Goal: Task Accomplishment & Management: Manage account settings

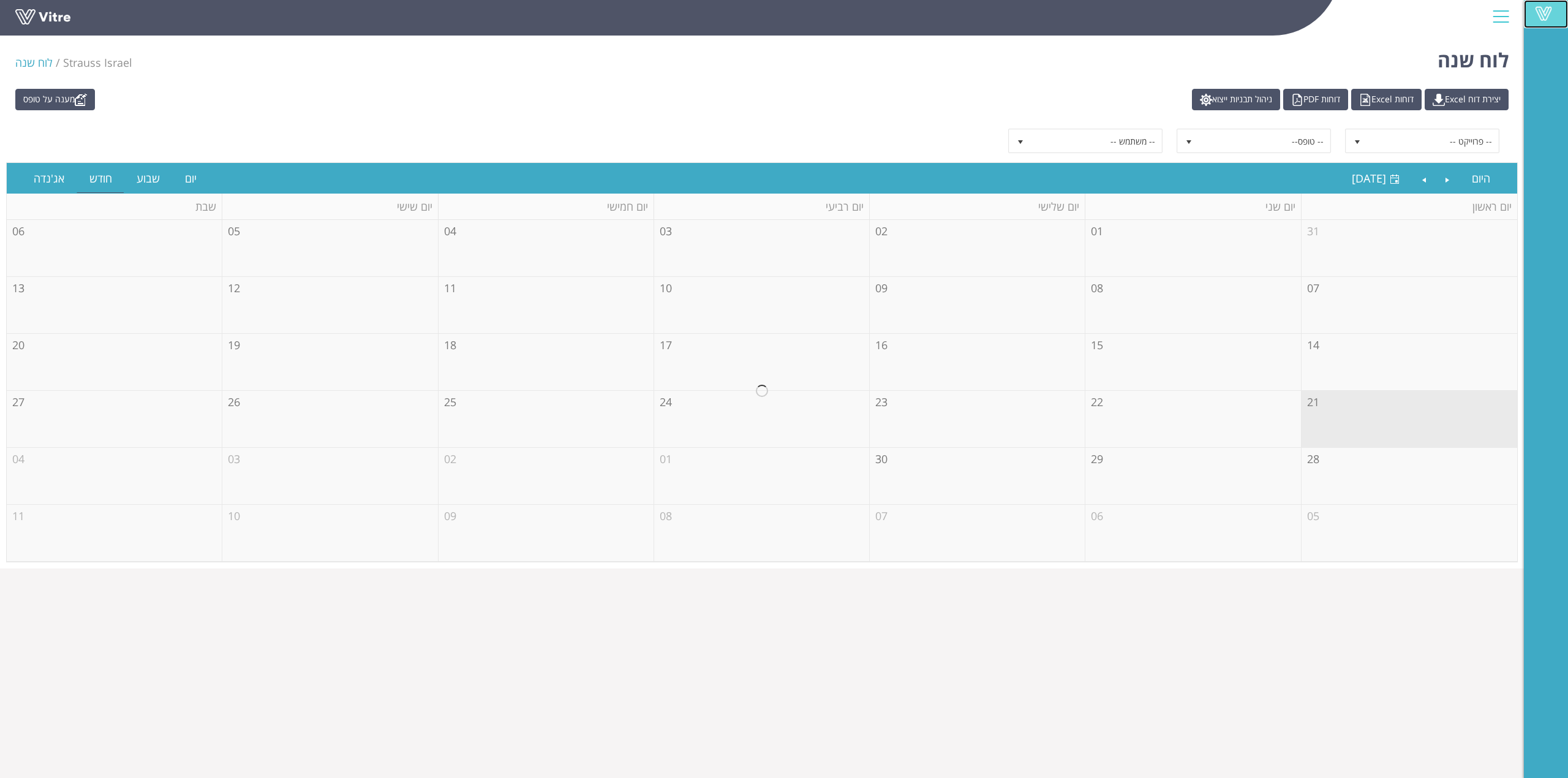
click at [1542, 1] on link "Vitre" at bounding box center [1546, 14] width 44 height 28
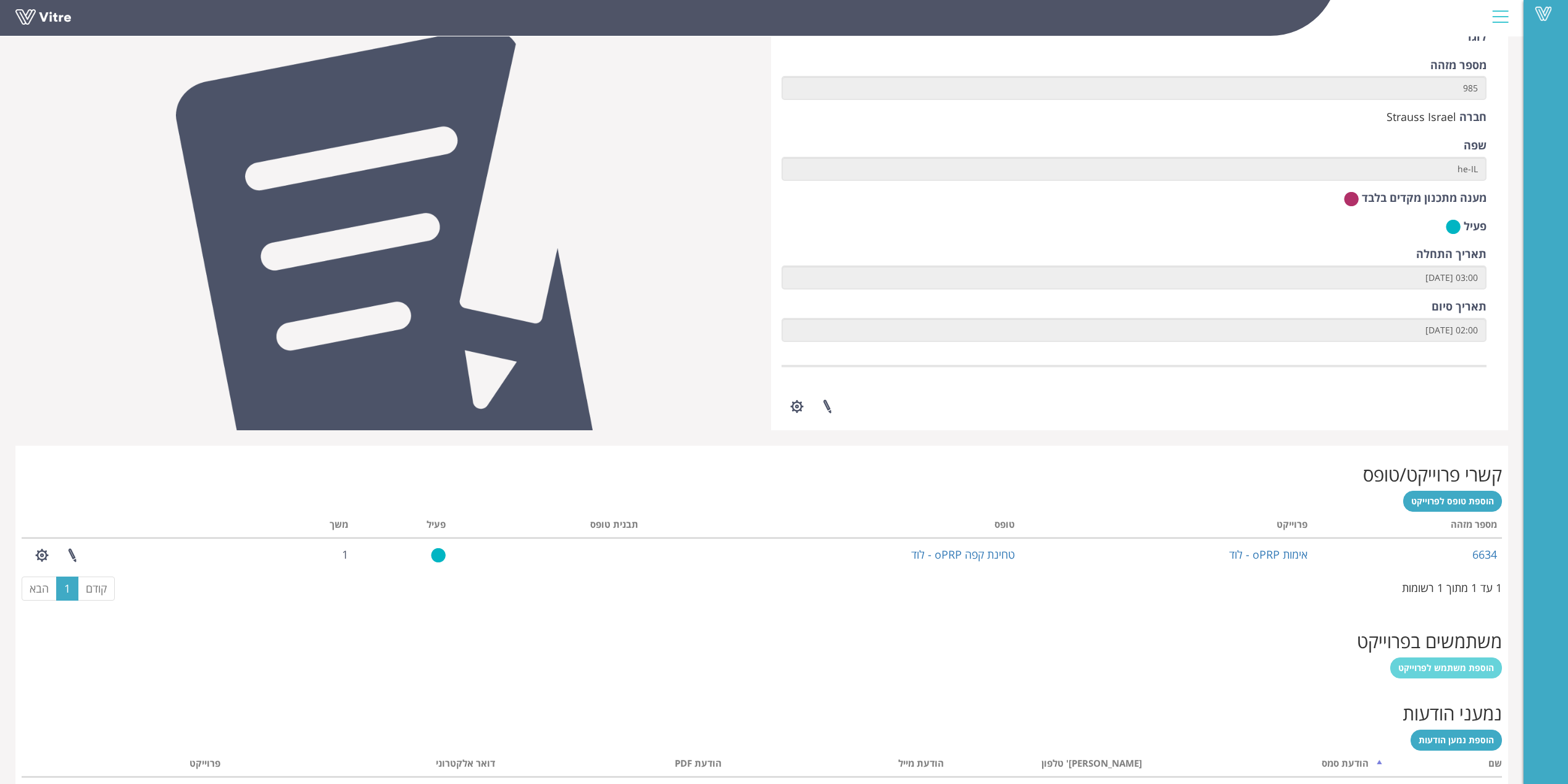
scroll to position [169, 0]
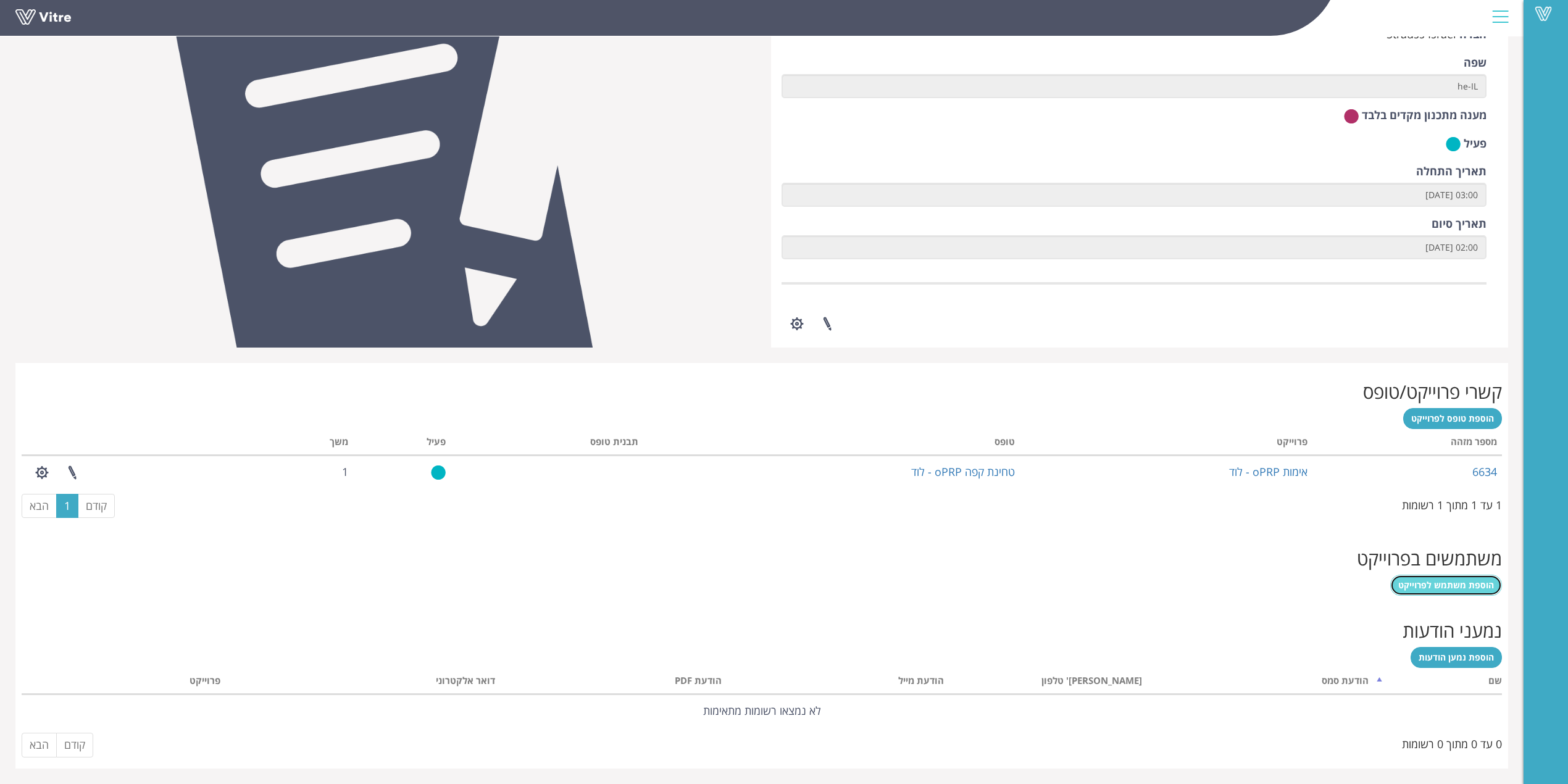
click at [1175, 575] on link "הוספת משתמש לפרוייקט" at bounding box center [1446, 585] width 112 height 21
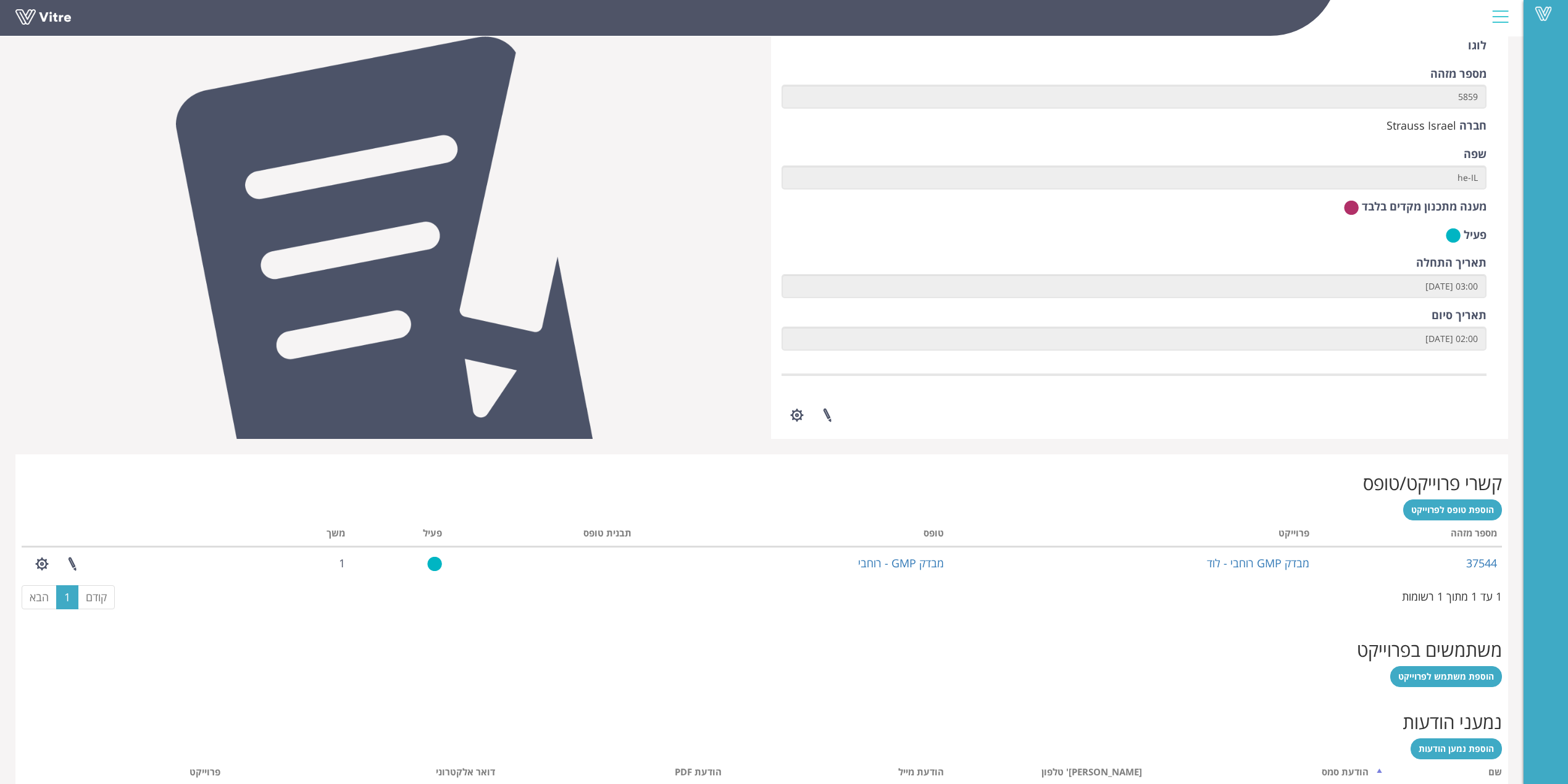
scroll to position [169, 0]
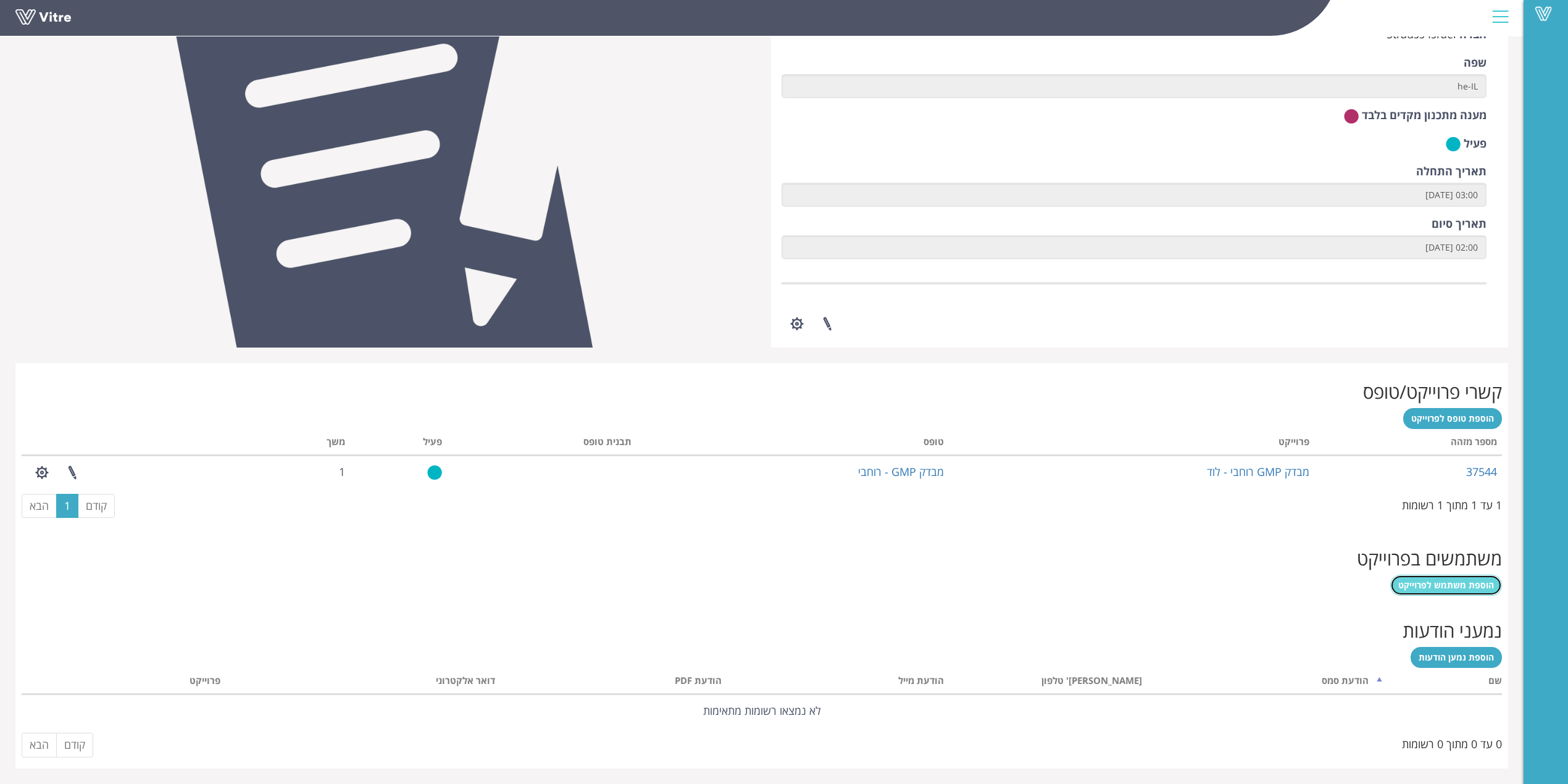
click at [1175, 588] on link "הוספת משתמש לפרוייקט" at bounding box center [1446, 585] width 112 height 21
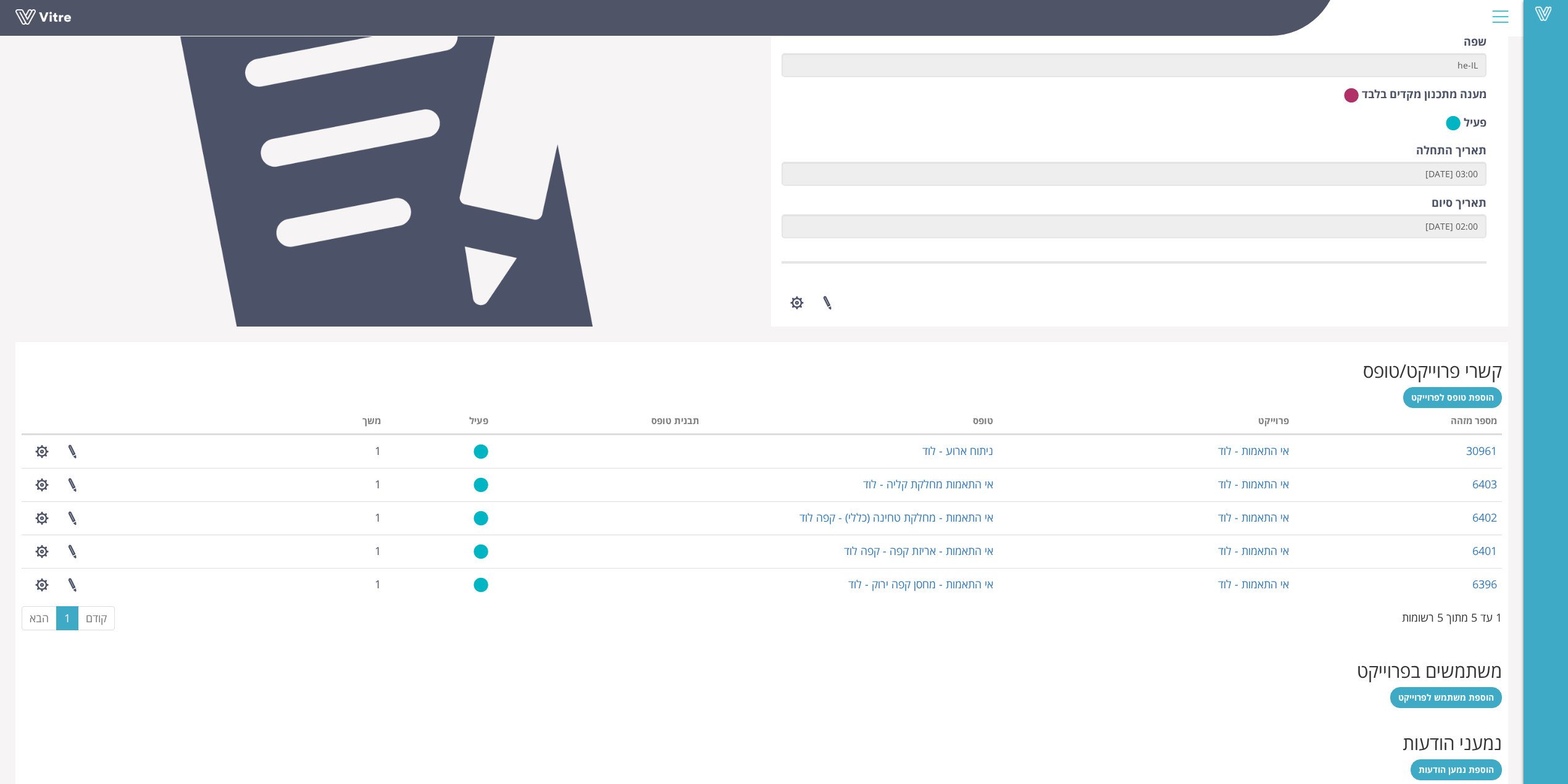
scroll to position [329, 0]
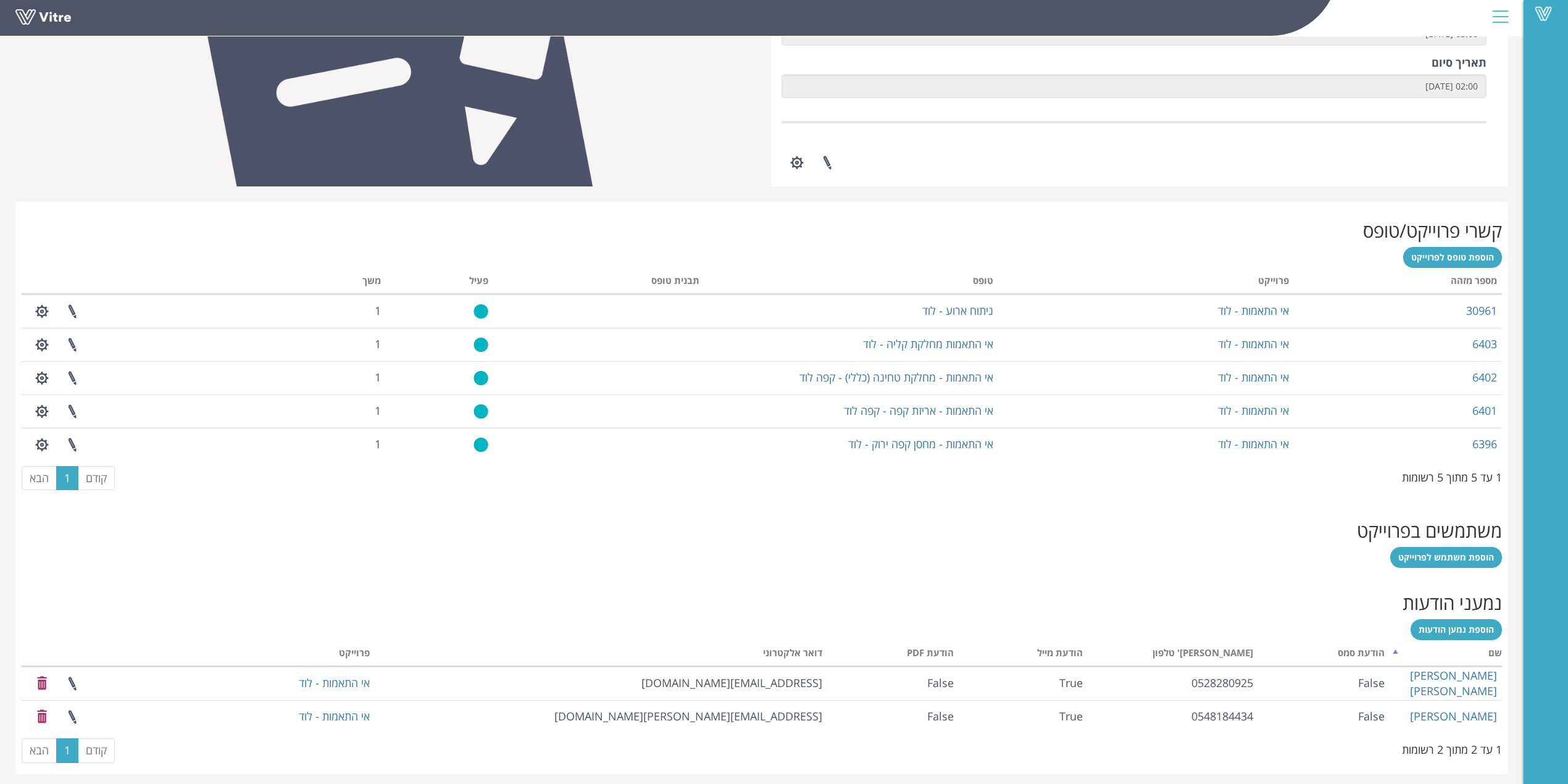
click at [1175, 546] on div "משתמשים בפרוייקט הוספת משתמש לפרוייקט" at bounding box center [761, 538] width 1493 height 72
click at [1175, 558] on span "הוספת משתמש לפרוייקט" at bounding box center [1446, 557] width 96 height 12
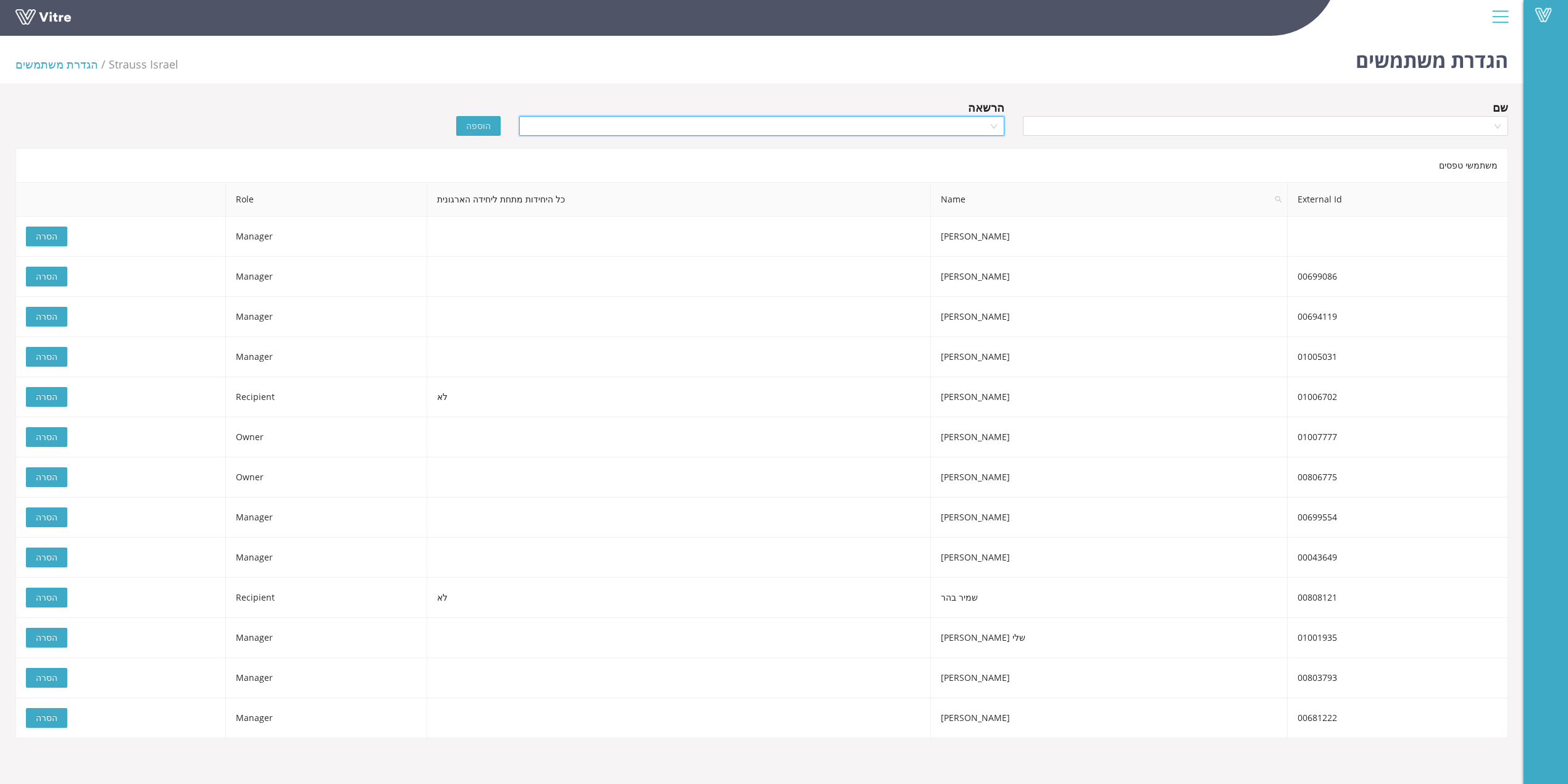
click at [954, 127] on input "search" at bounding box center [757, 126] width 461 height 18
click at [1318, 122] on input "search" at bounding box center [1261, 126] width 461 height 18
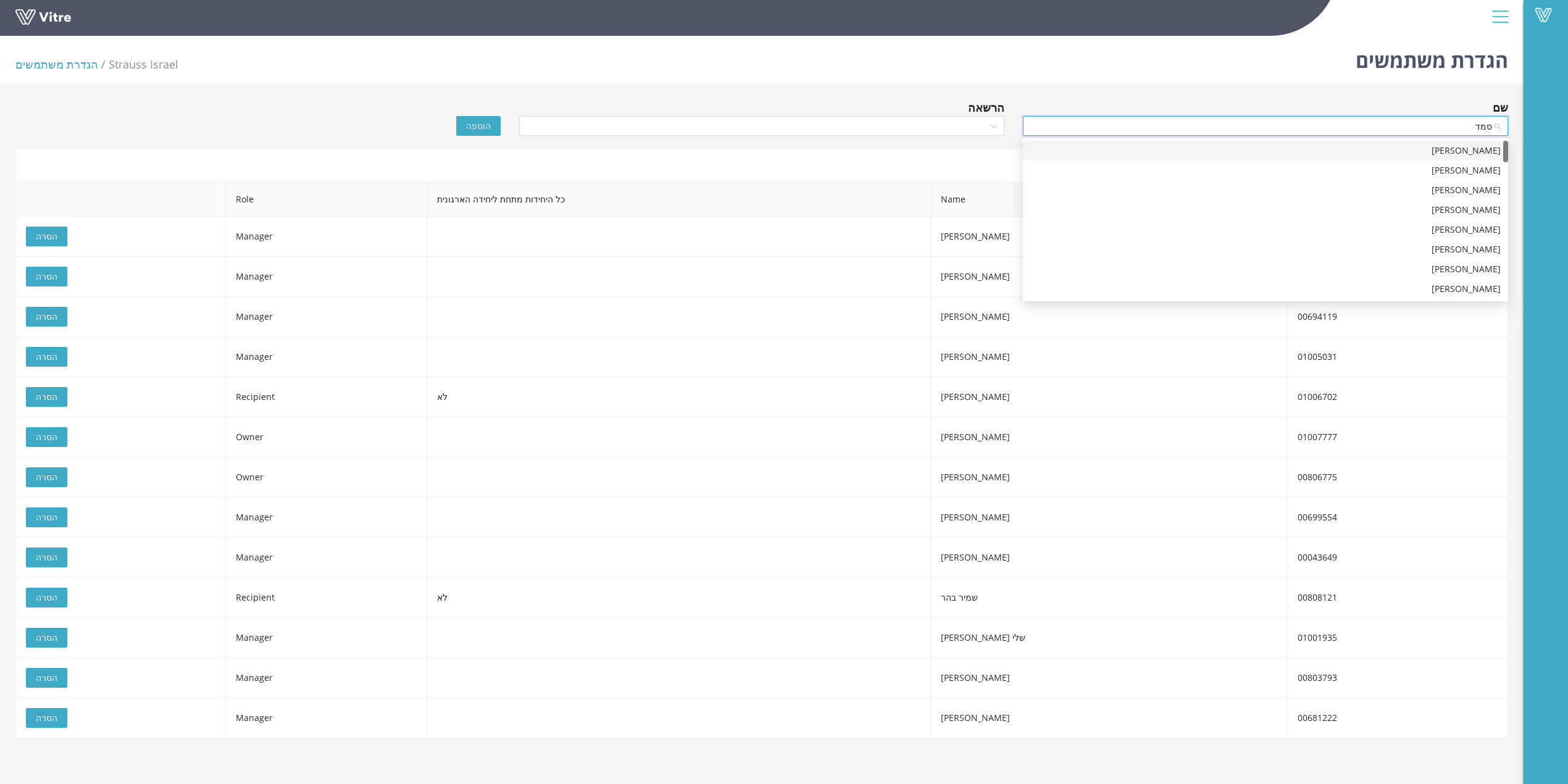
type input "[PERSON_NAME]"
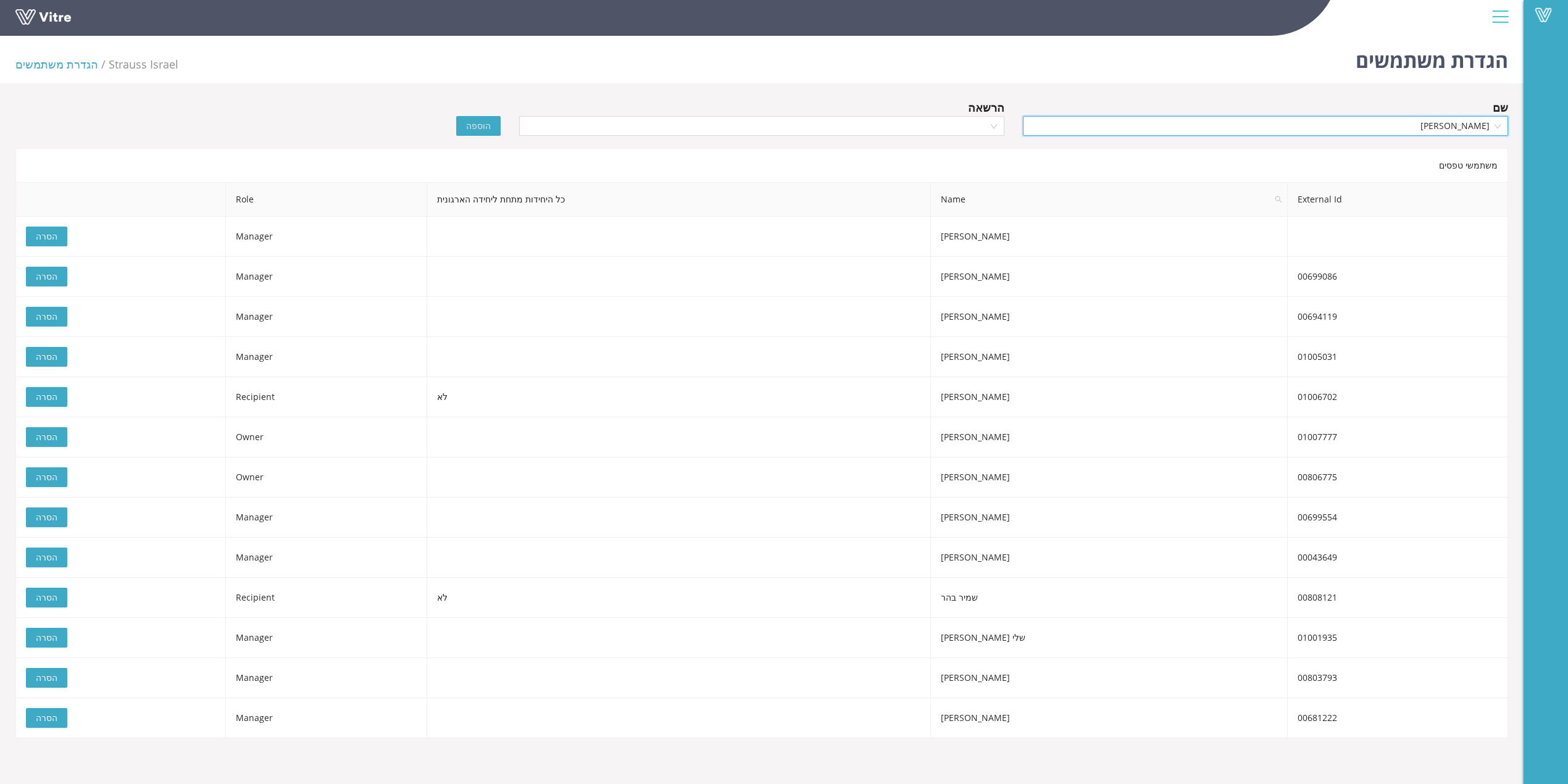
click at [973, 136] on div "הרשאה" at bounding box center [761, 120] width 503 height 43
click at [985, 122] on input "search" at bounding box center [757, 126] width 461 height 18
click at [990, 189] on div "Recipient" at bounding box center [761, 190] width 470 height 13
click at [472, 140] on div "שם סמדר גדמו הרשאה Recipient Recipient הוספה" at bounding box center [761, 120] width 1511 height 43
click at [475, 127] on span "הוספה" at bounding box center [478, 125] width 24 height 13
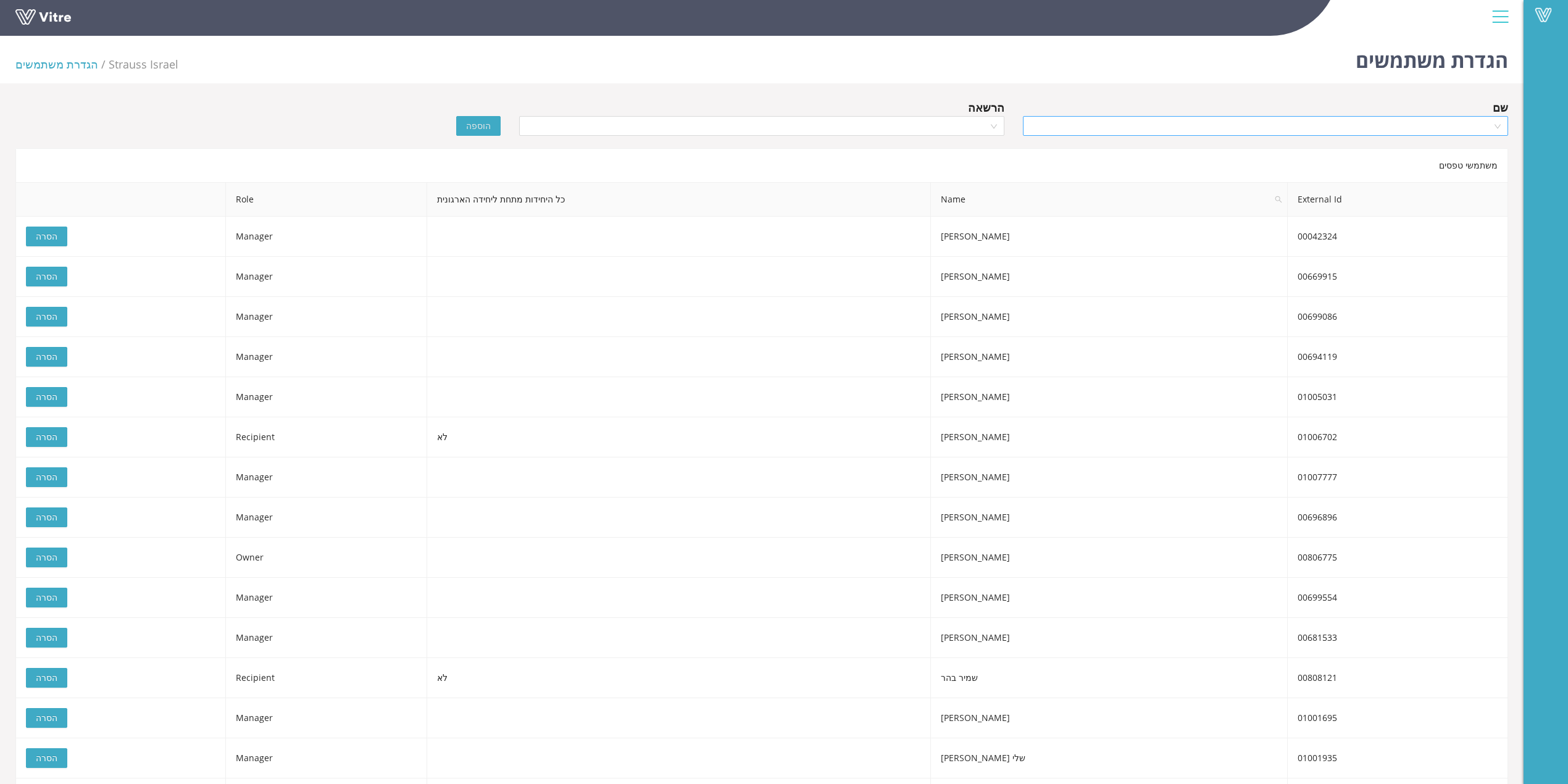
click at [1132, 131] on input "search" at bounding box center [1261, 126] width 461 height 18
type input "[PERSON_NAME]"
click at [1272, 187] on div "[PERSON_NAME]" at bounding box center [1265, 190] width 470 height 13
click at [916, 119] on input "search" at bounding box center [757, 126] width 461 height 18
click at [887, 183] on div "Recipient" at bounding box center [761, 190] width 470 height 13
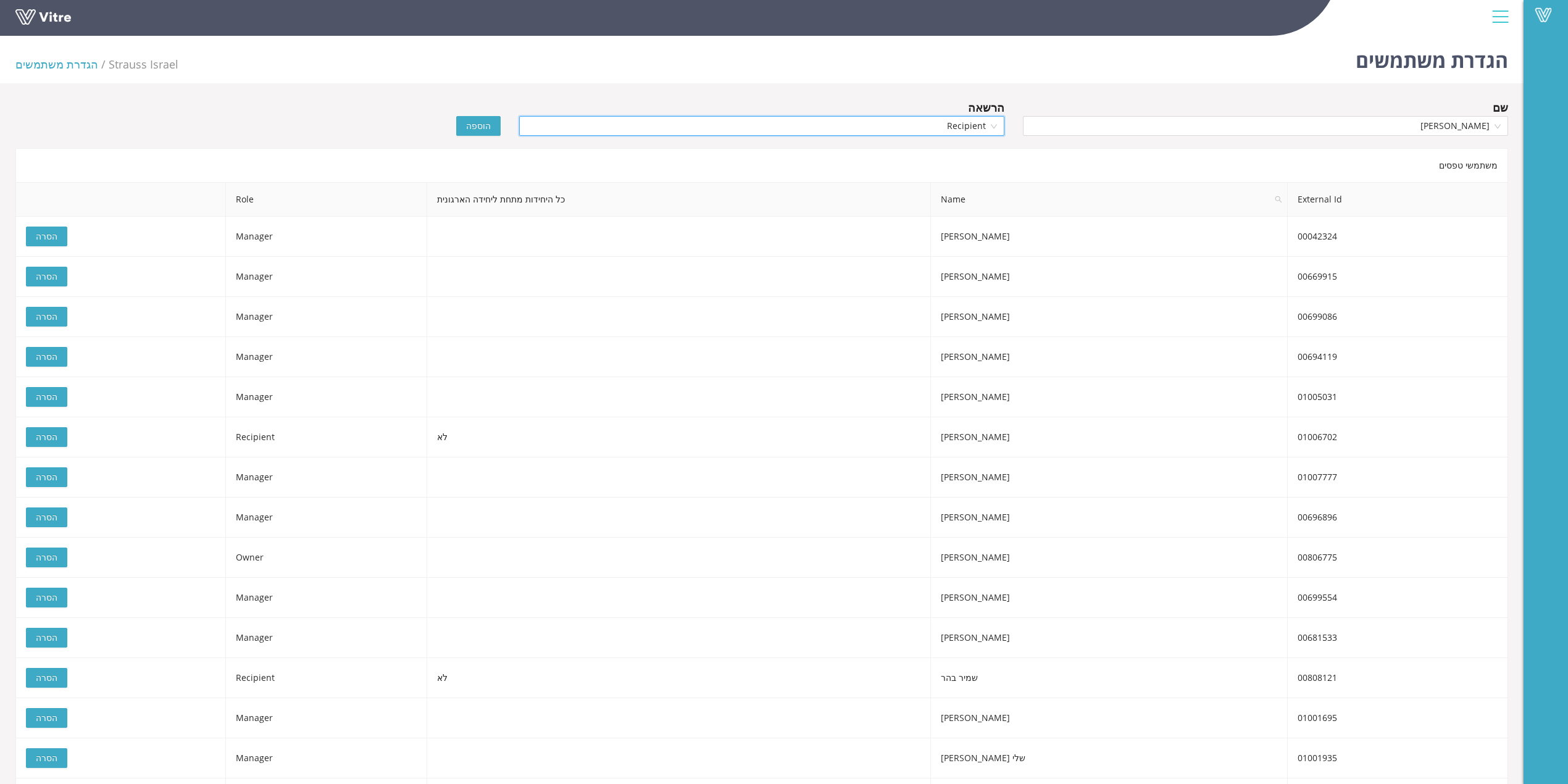
click at [472, 127] on span "הוספה" at bounding box center [478, 125] width 24 height 13
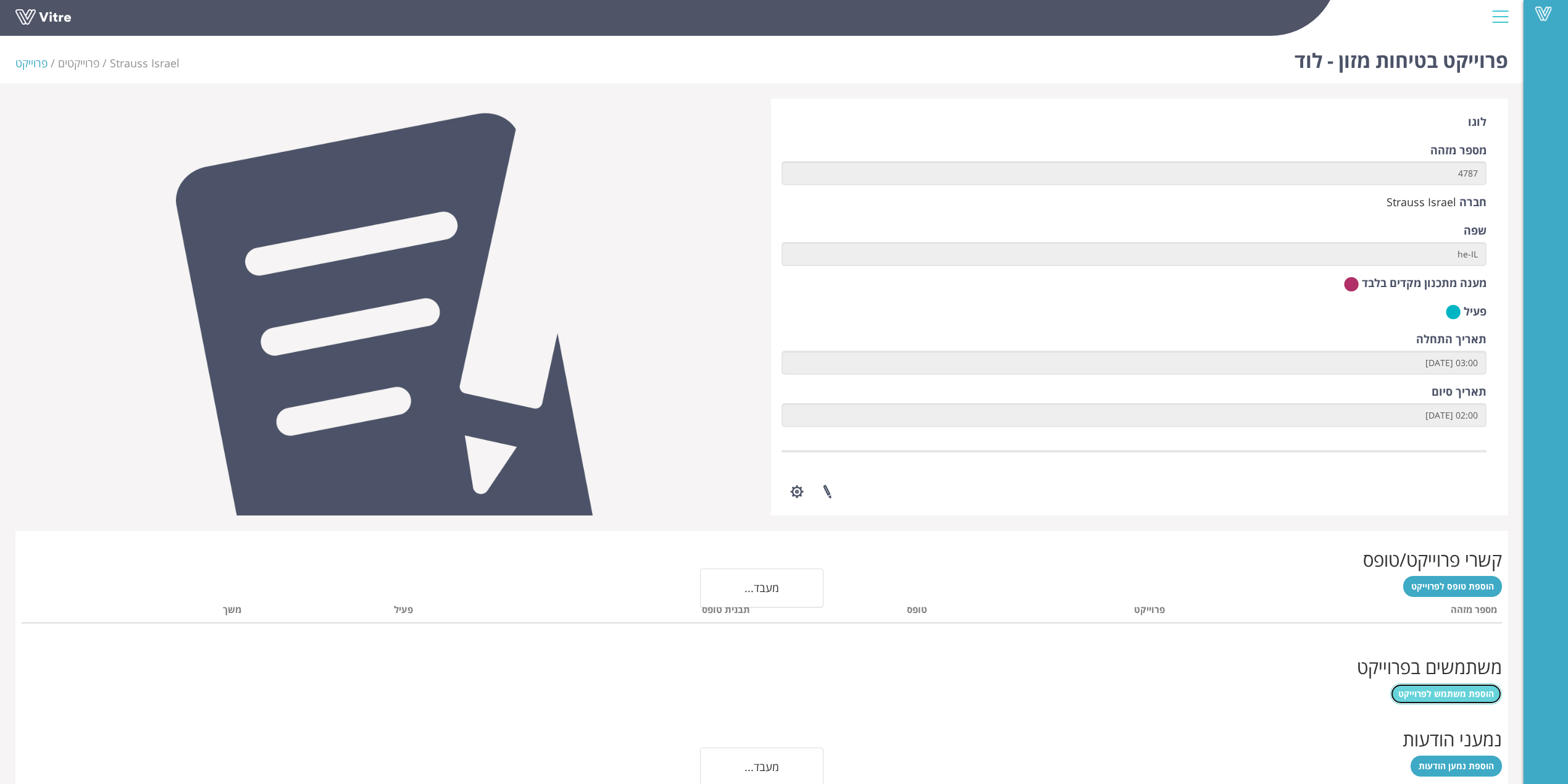
click at [1175, 588] on span "הוספת משתמש לפרוייקט" at bounding box center [1446, 694] width 96 height 12
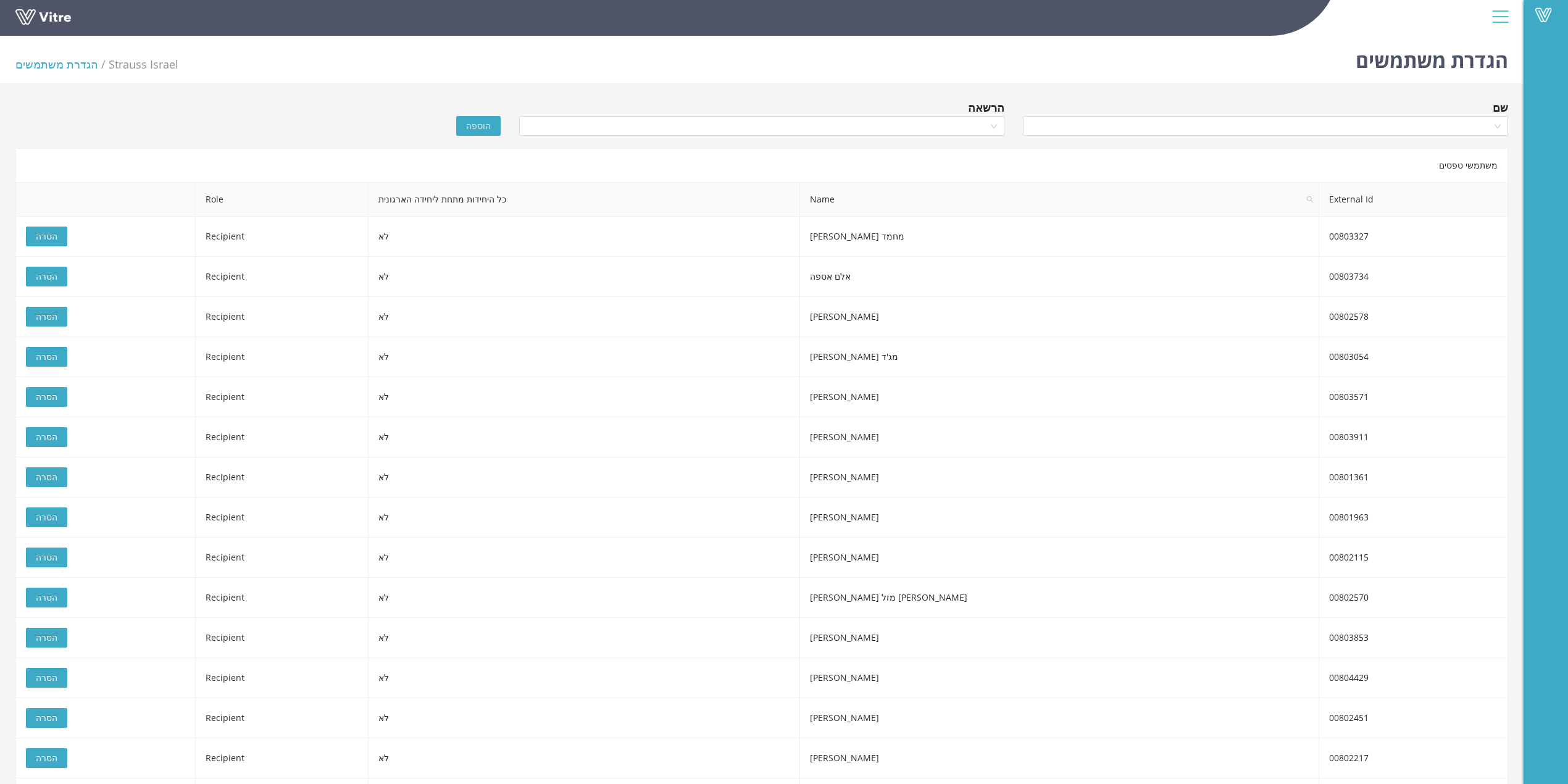
click at [1453, 108] on div "שם" at bounding box center [1265, 107] width 485 height 17
click at [1451, 122] on input "search" at bounding box center [1261, 126] width 461 height 18
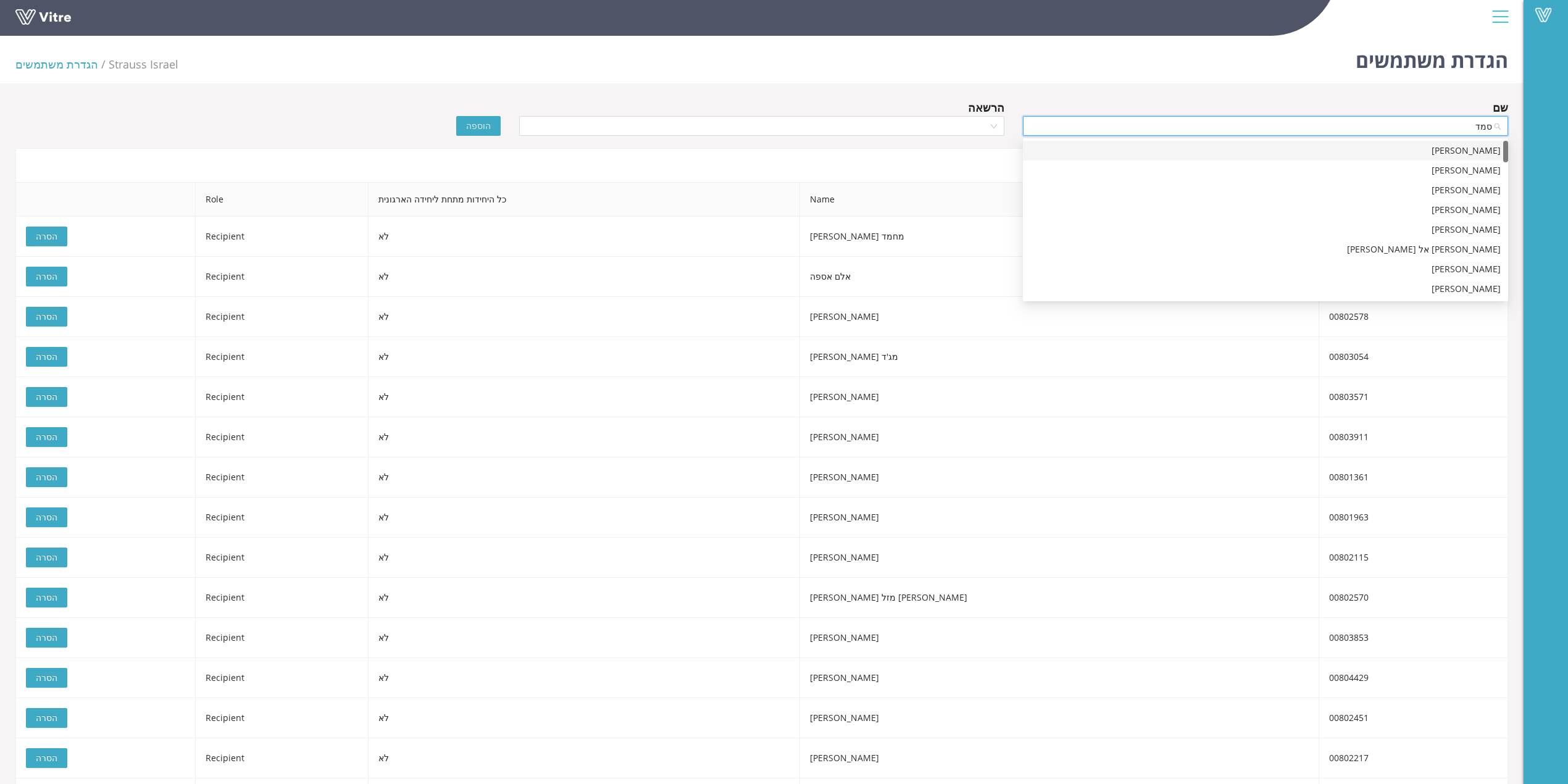
type input "סמדר"
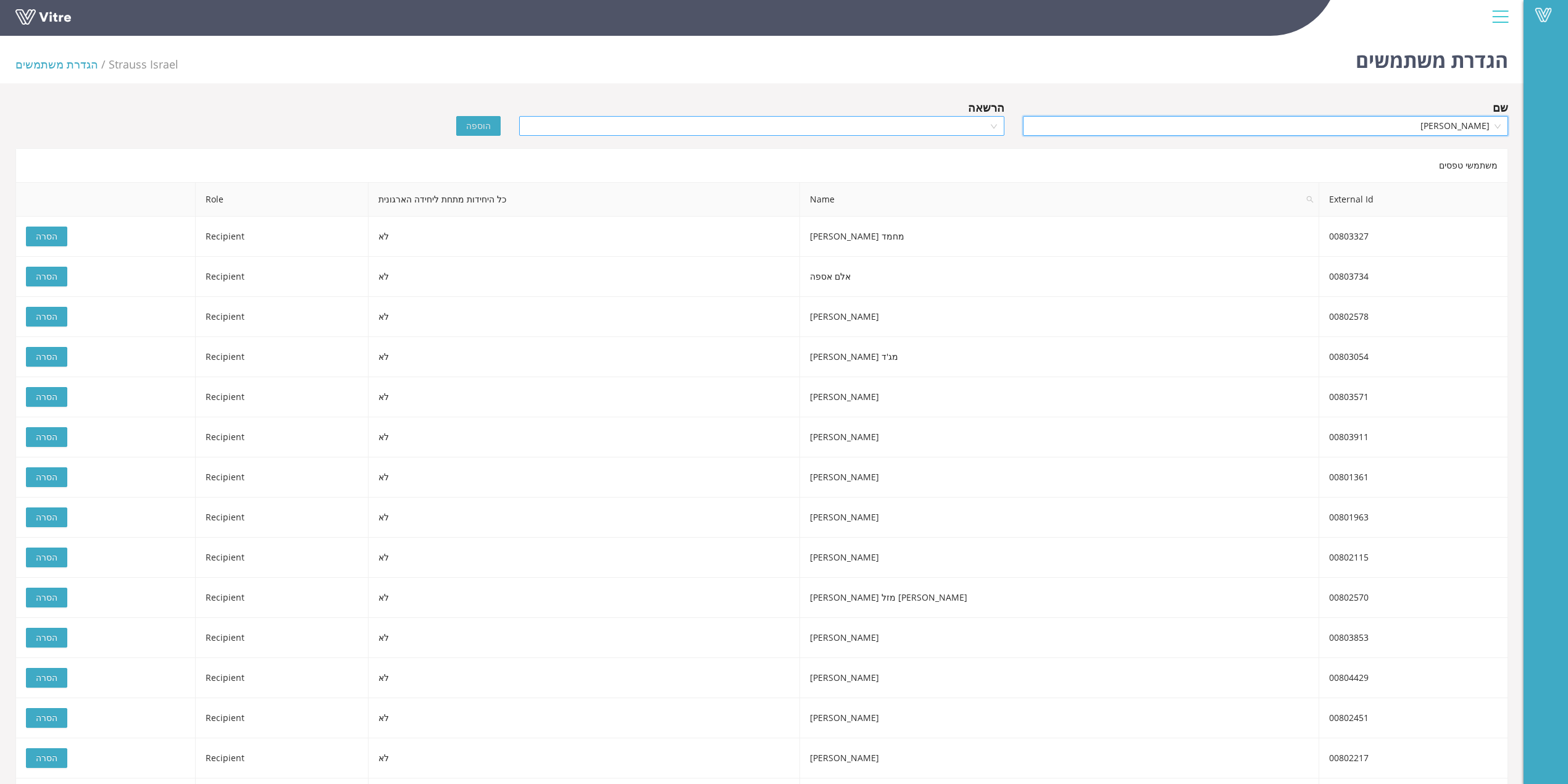
click at [974, 122] on input "search" at bounding box center [757, 126] width 461 height 18
click at [985, 179] on div "Manager" at bounding box center [762, 171] width 485 height 20
click at [985, 179] on div "משתמשי טפסים" at bounding box center [761, 165] width 1493 height 34
click at [986, 127] on span "Manager" at bounding box center [761, 126] width 470 height 18
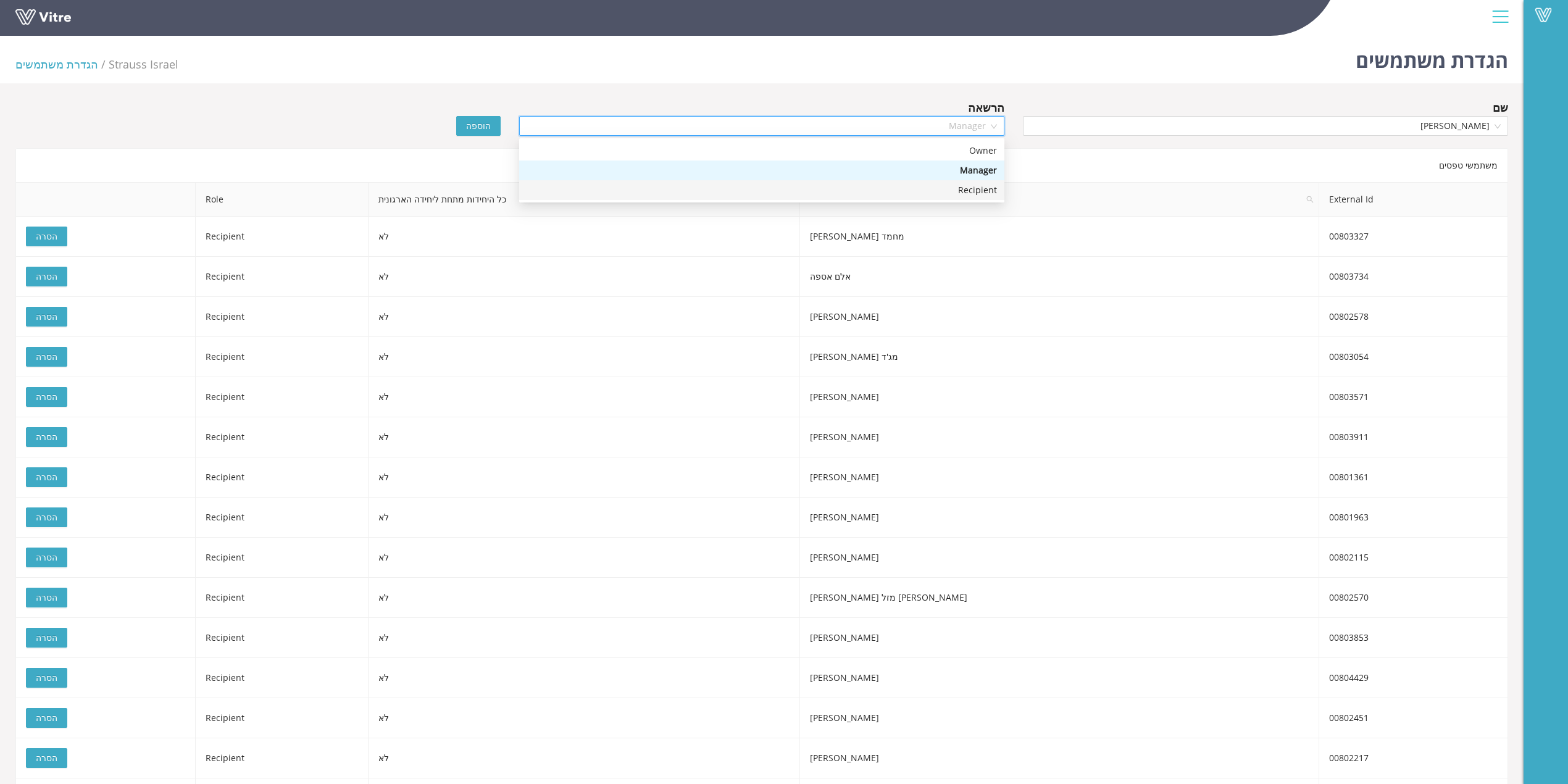
click at [986, 201] on body "Vitre הגדרת משתמשים Strauss Israel הגדרת משתמשים שם סמדר גדמו הרשאה Manager הוס…" at bounding box center [784, 422] width 1568 height 784
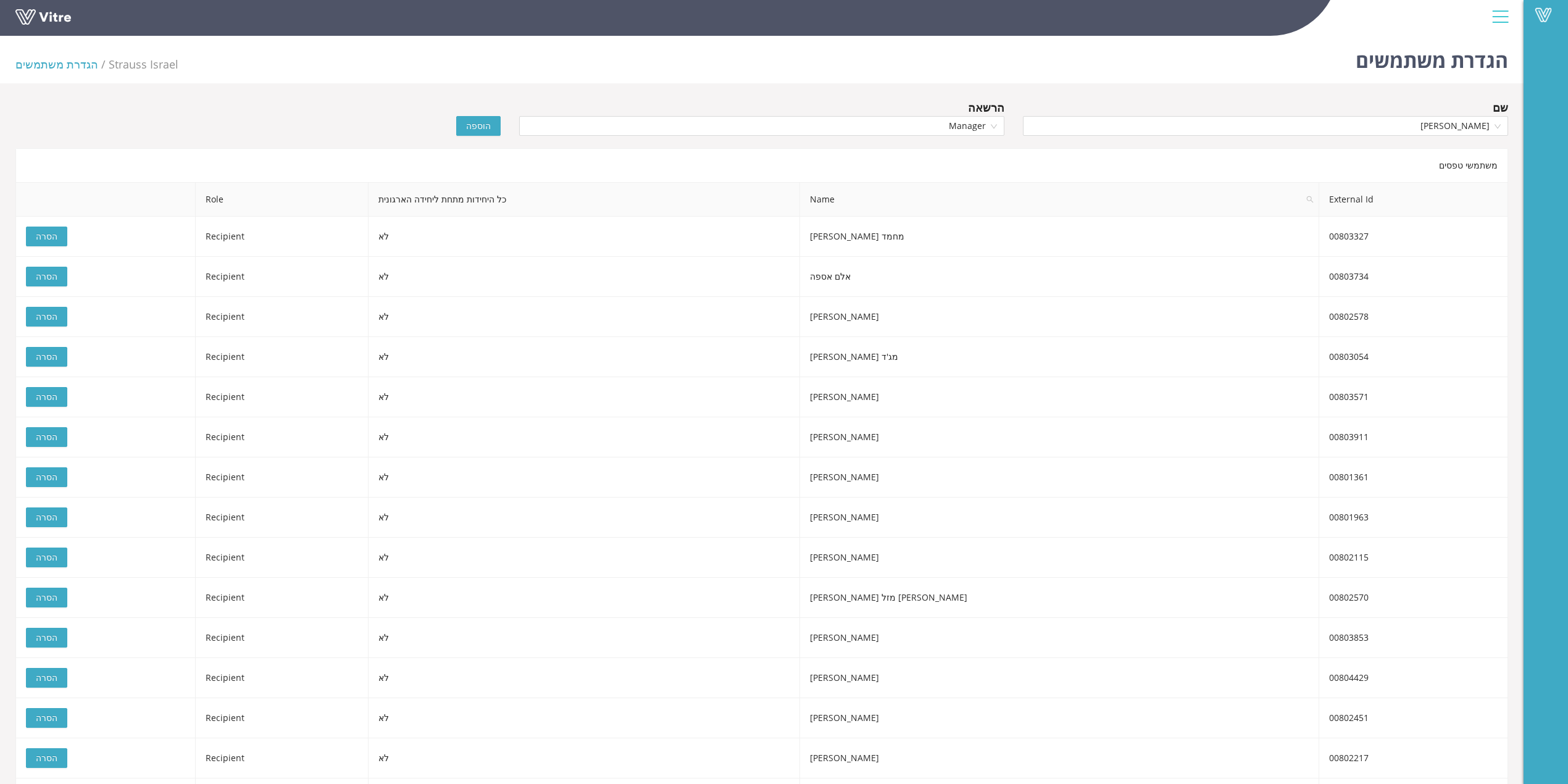
click at [991, 191] on span "Name" at bounding box center [1059, 199] width 519 height 34
click at [714, 136] on div "Manager" at bounding box center [762, 126] width 485 height 20
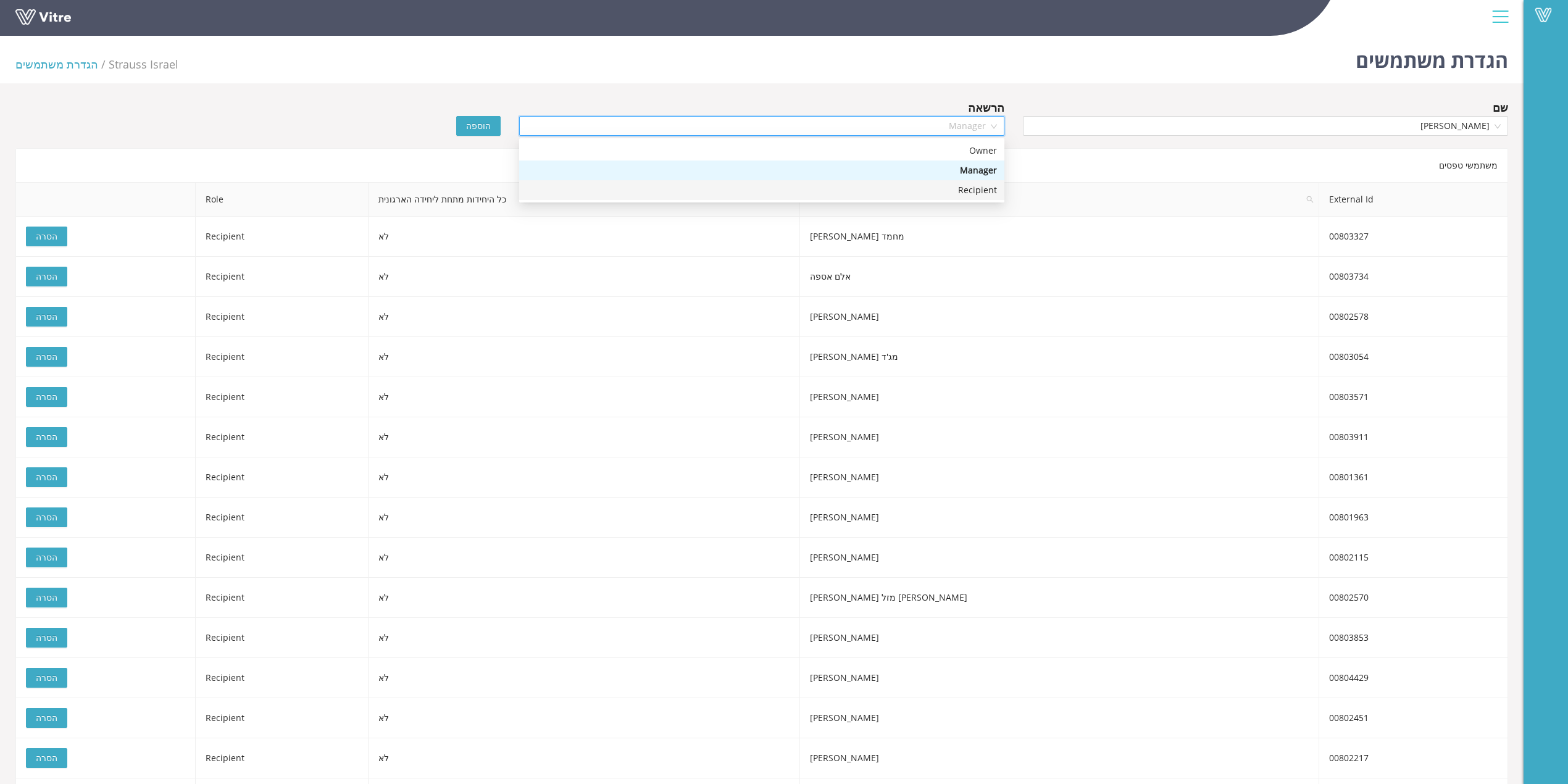
click at [724, 183] on div "Recipient" at bounding box center [761, 190] width 470 height 13
click at [475, 136] on div "שם סמדר גדמו הרשאה Recipient Recipient הוספה" at bounding box center [761, 120] width 1511 height 43
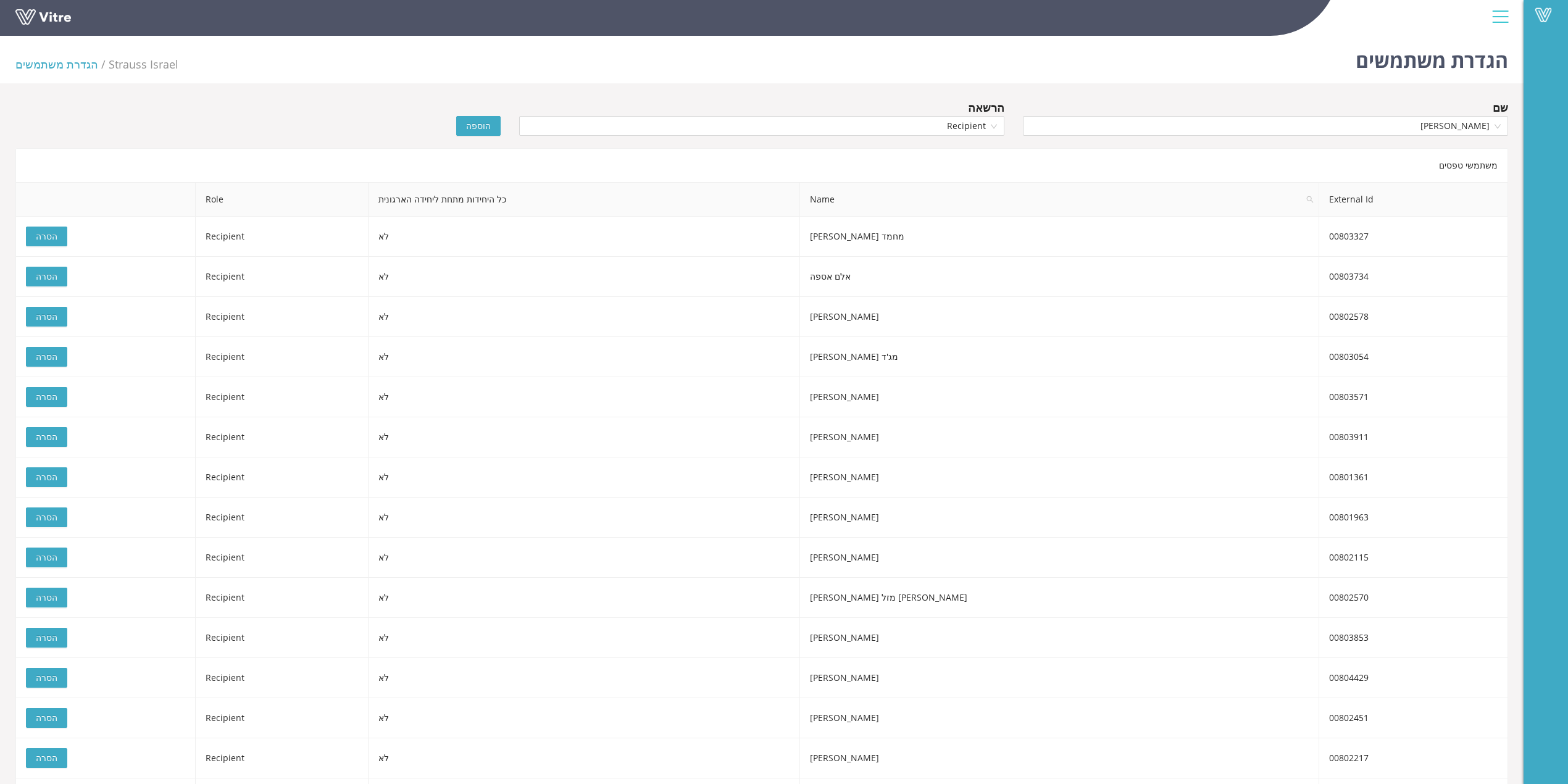
click at [473, 129] on span "הוספה" at bounding box center [478, 125] width 24 height 13
click at [1269, 140] on div "שם" at bounding box center [1265, 120] width 503 height 43
click at [1274, 134] on input "search" at bounding box center [1261, 126] width 461 height 18
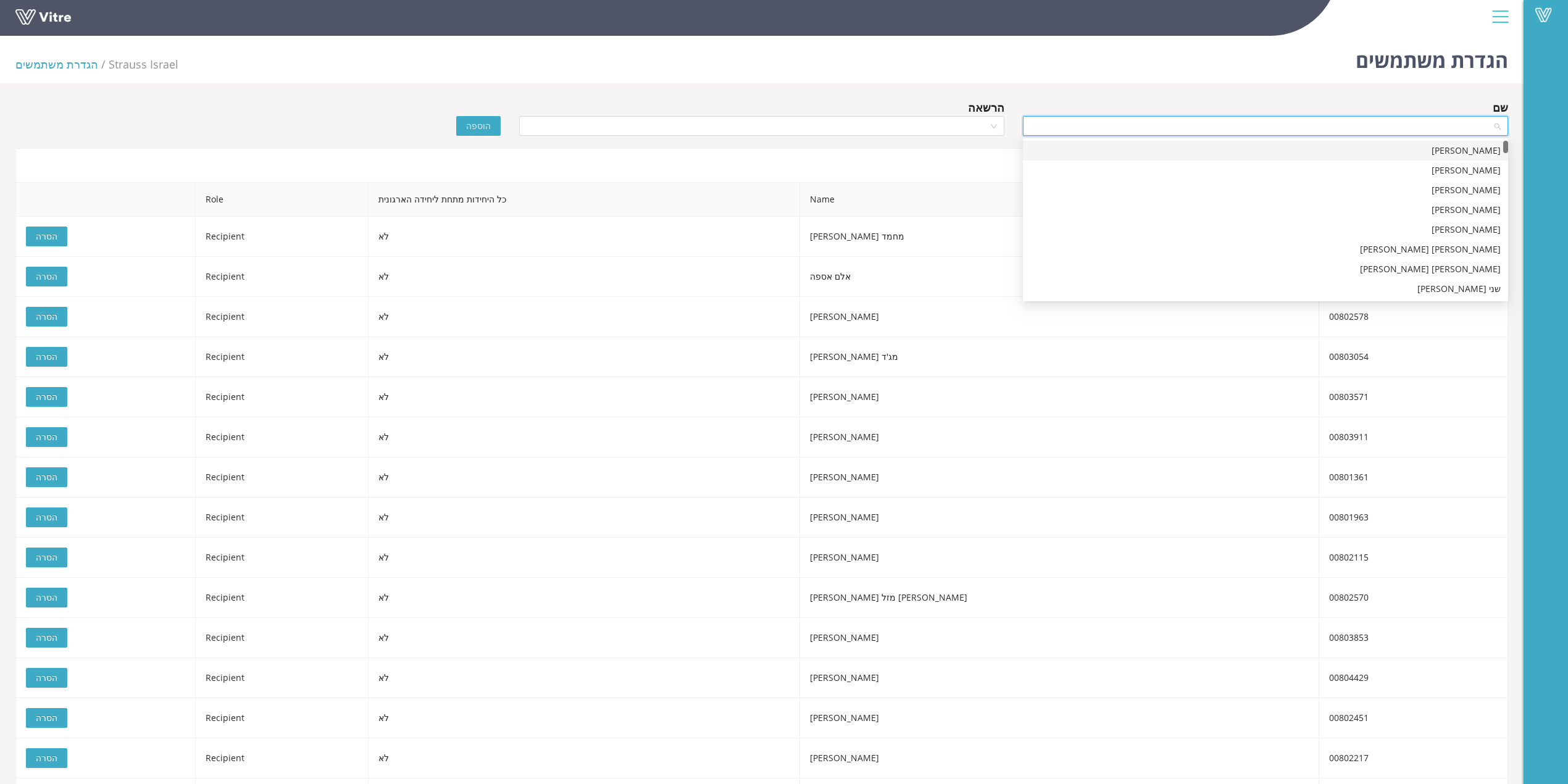
type input "ס"
type input "ב"
type input "[PERSON_NAME]"
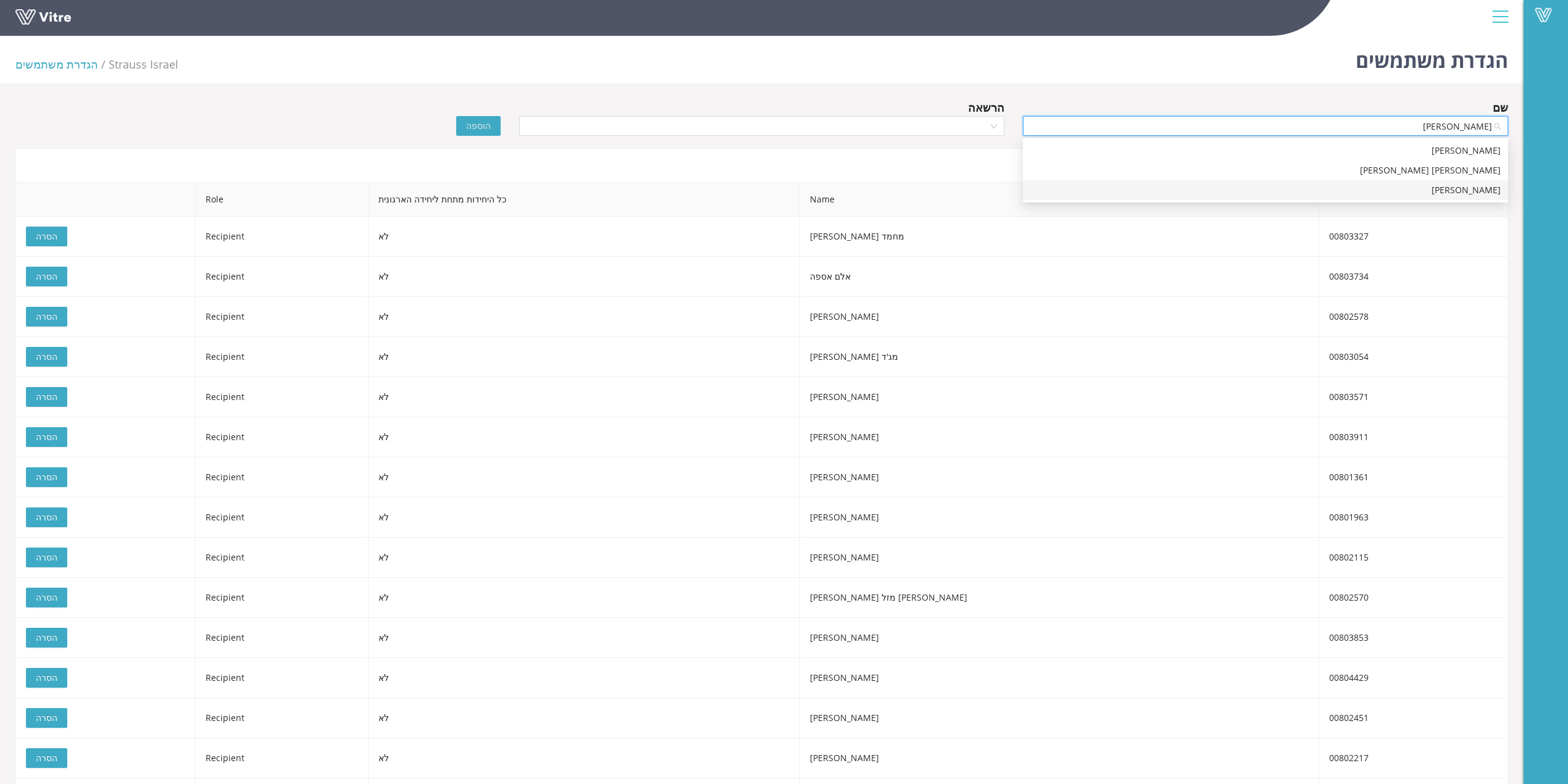
click at [1394, 187] on div "[PERSON_NAME]" at bounding box center [1265, 190] width 470 height 13
click at [961, 131] on input "search" at bounding box center [757, 126] width 461 height 18
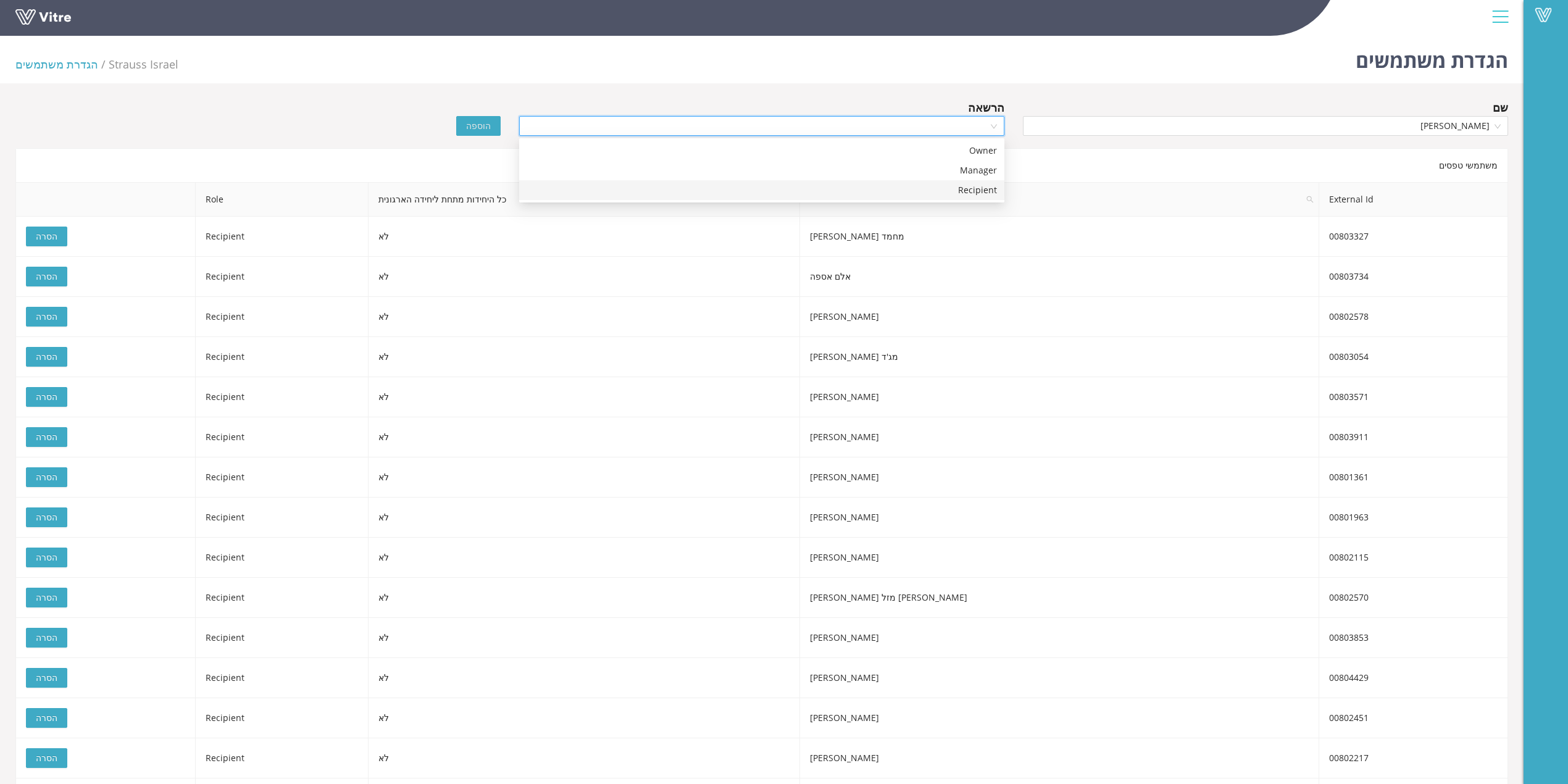
click at [956, 191] on div "Recipient" at bounding box center [761, 190] width 470 height 13
click at [502, 129] on div "הוספה" at bounding box center [384, 117] width 252 height 37
click at [484, 127] on span "הוספה" at bounding box center [478, 125] width 24 height 13
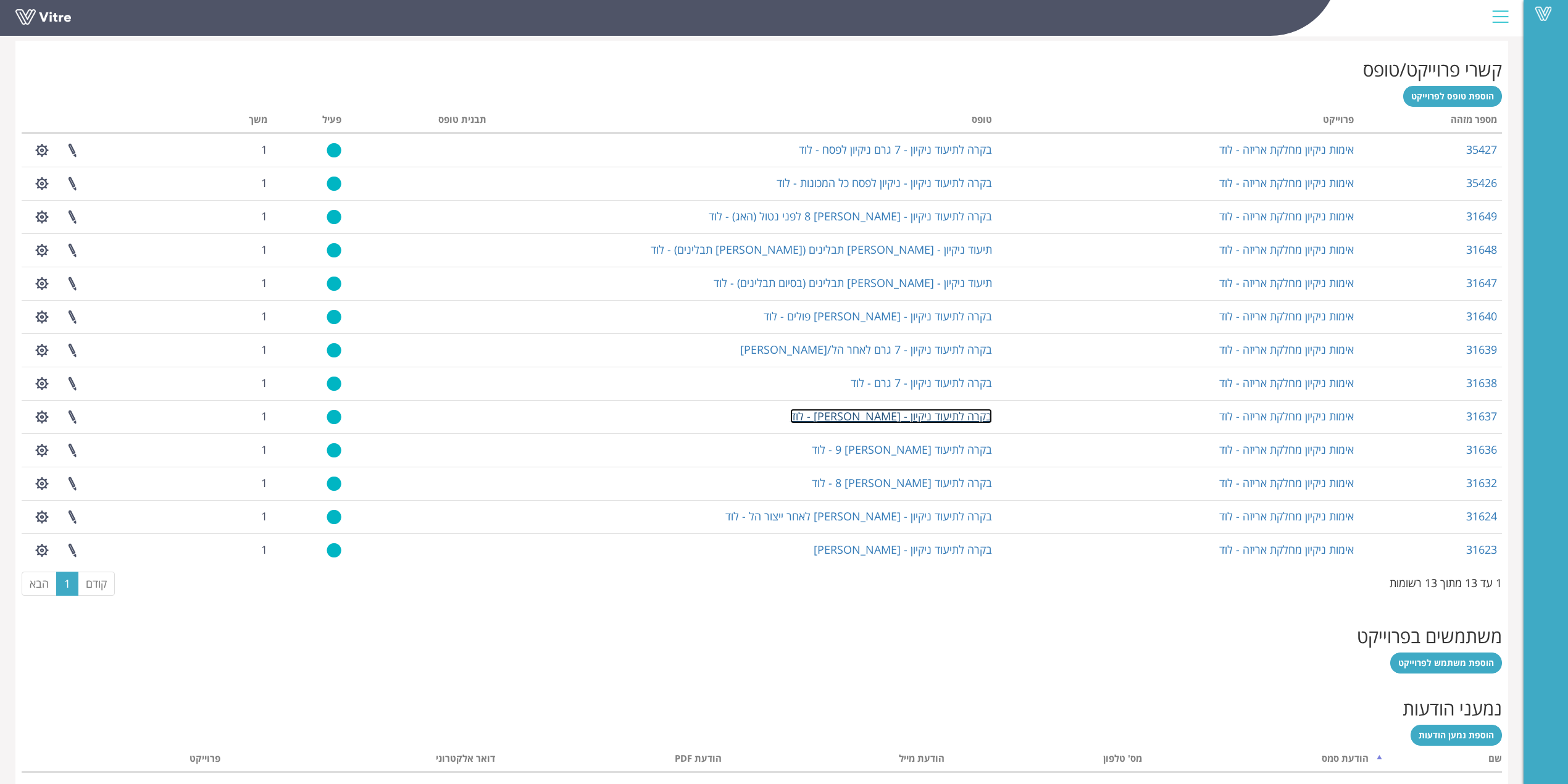
scroll to position [406, 0]
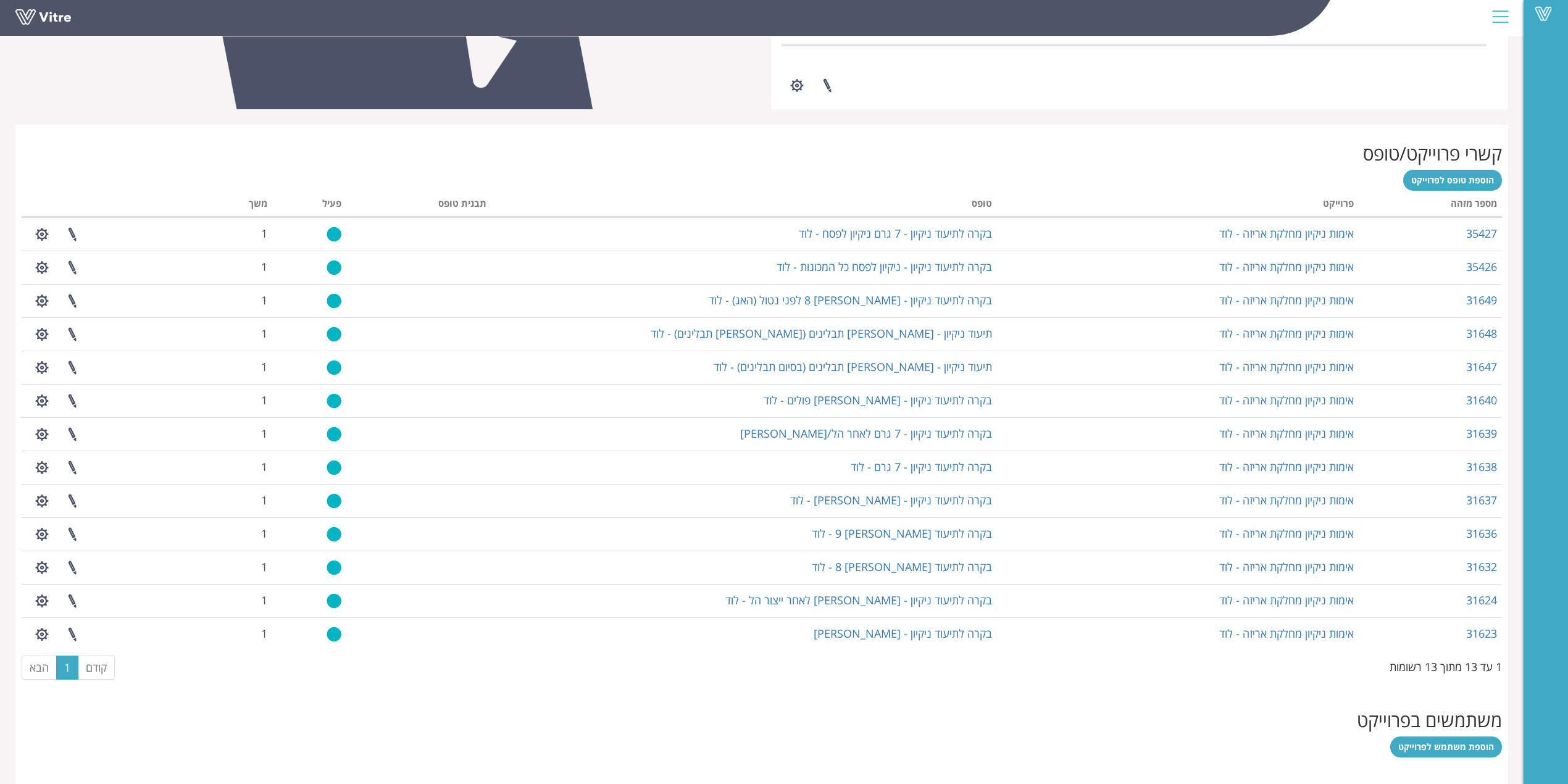
click at [1175, 3] on img at bounding box center [1480, 3] width 0 height 0
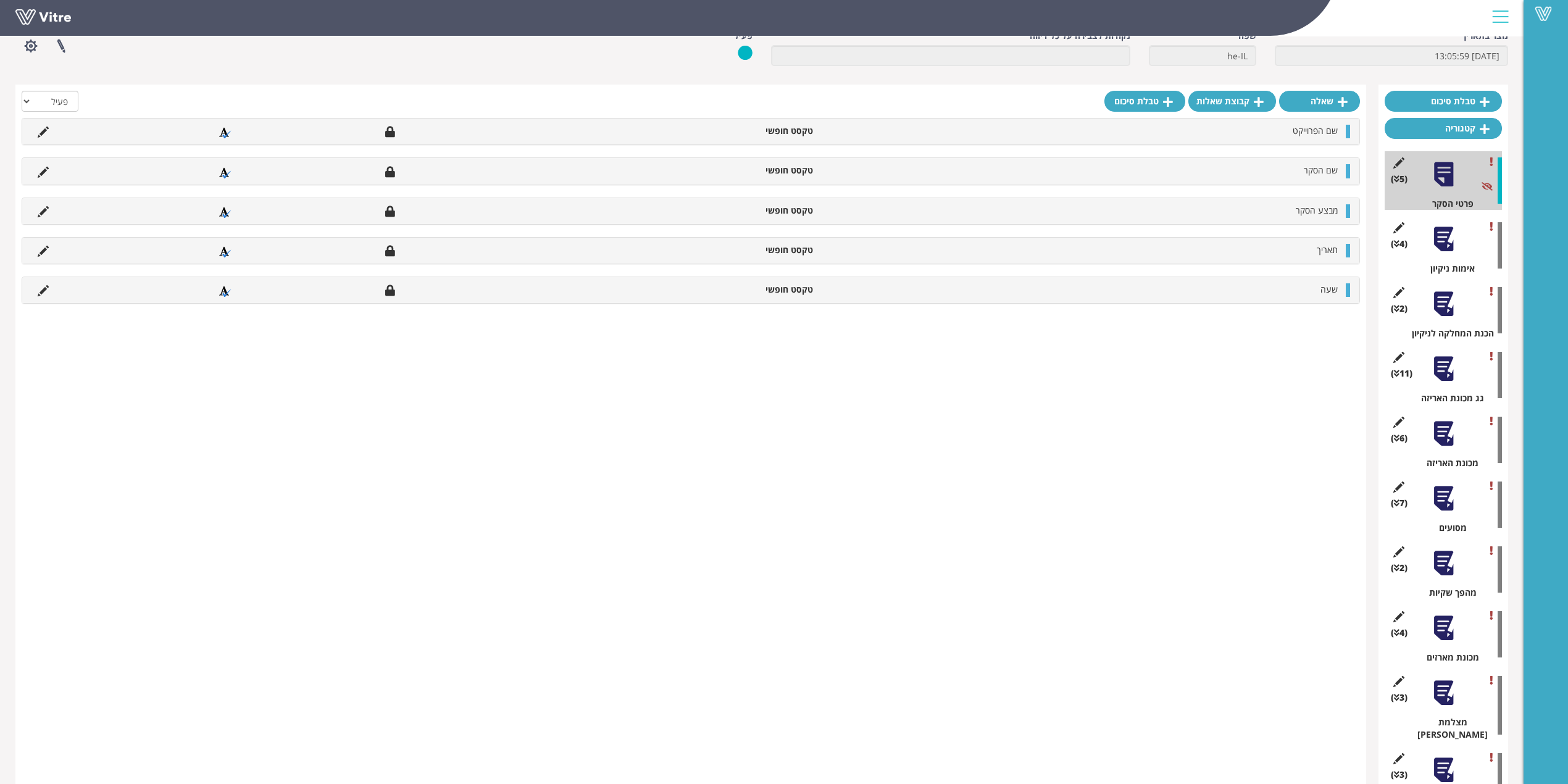
scroll to position [68, 0]
